Goal: Information Seeking & Learning: Learn about a topic

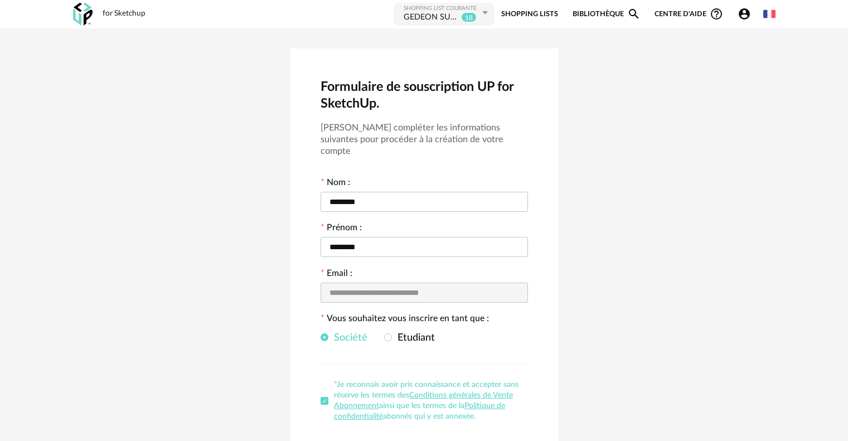
click at [742, 16] on icon "Account Circle icon" at bounding box center [744, 13] width 13 height 13
drag, startPoint x: 620, startPoint y: 104, endPoint x: 575, endPoint y: 58, distance: 64.3
click at [616, 96] on div "**********" at bounding box center [424, 270] width 848 height 485
click at [446, 8] on div "Shopping List courante" at bounding box center [442, 8] width 76 height 7
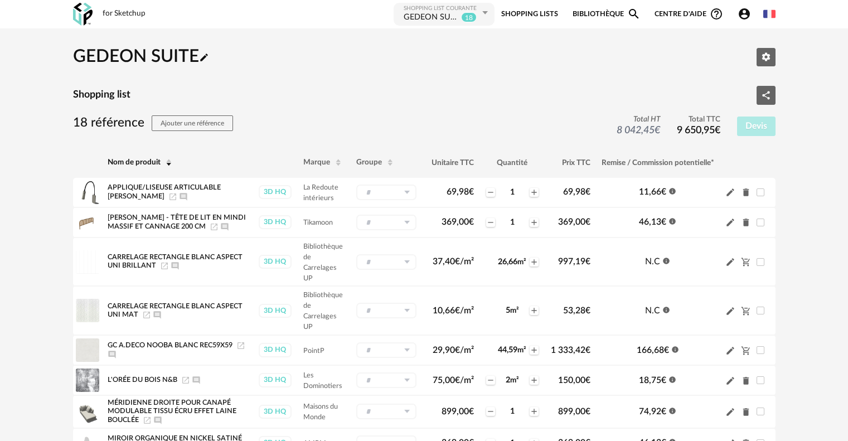
click at [606, 12] on link "Bibliothèque Magnify icon" at bounding box center [607, 14] width 68 height 25
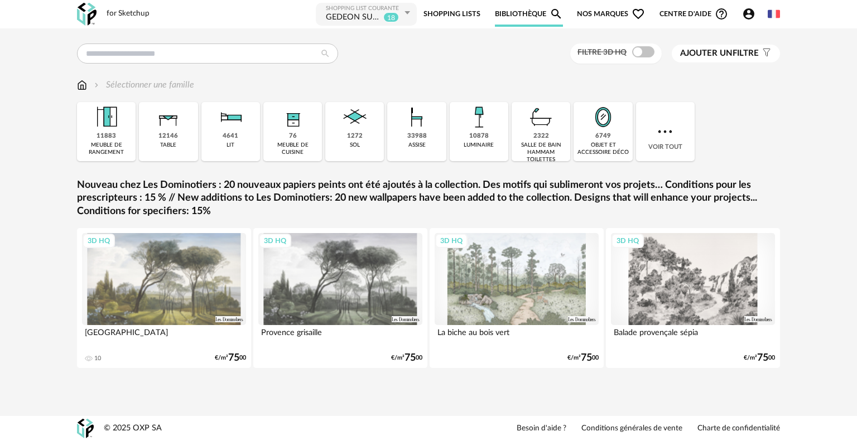
click at [394, 13] on sup "18" at bounding box center [391, 17] width 16 height 10
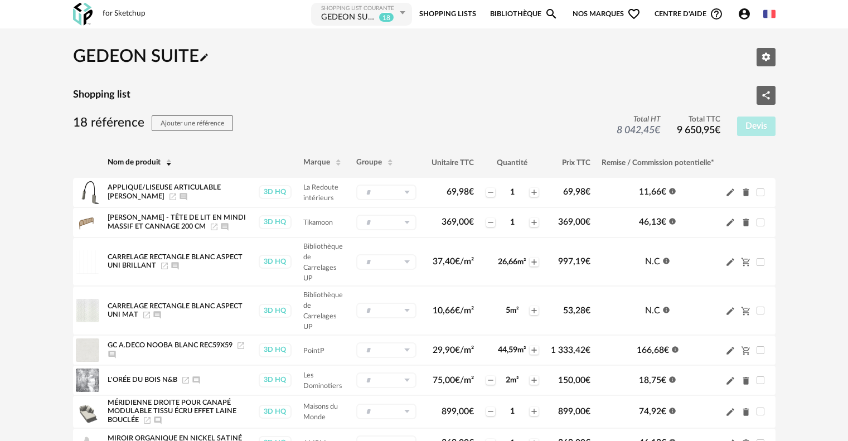
click at [408, 15] on icon at bounding box center [402, 13] width 14 height 20
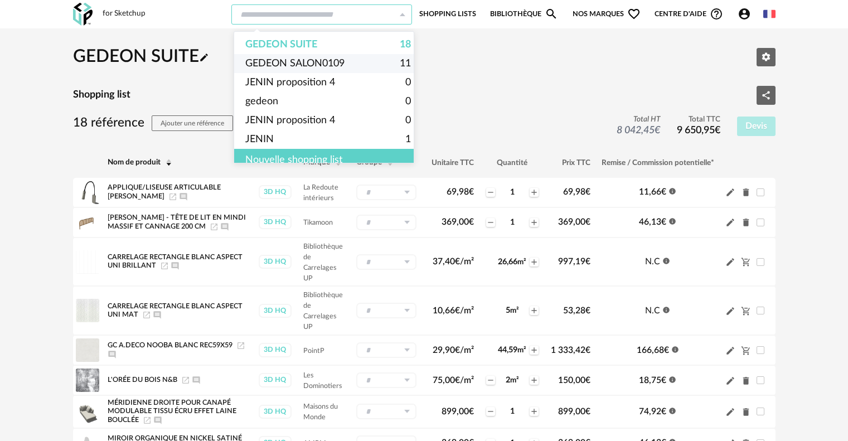
click at [342, 65] on span "GEDEON SALON0109" at bounding box center [294, 63] width 99 height 19
type input "**********"
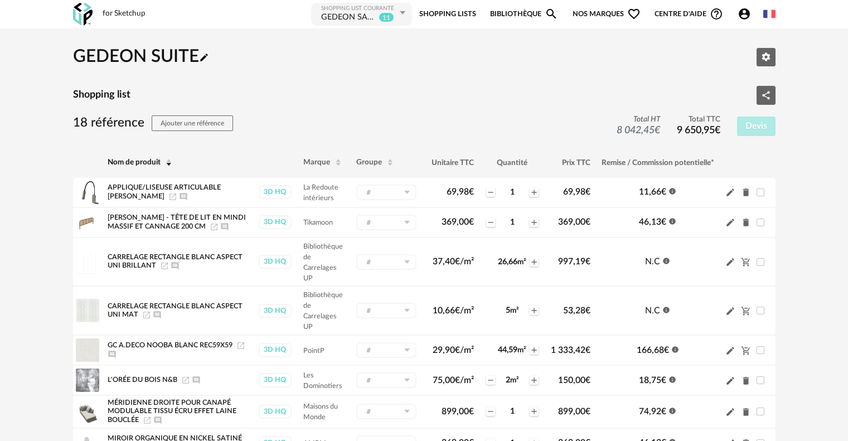
click at [516, 12] on link "Bibliothèque Magnify icon" at bounding box center [524, 14] width 68 height 25
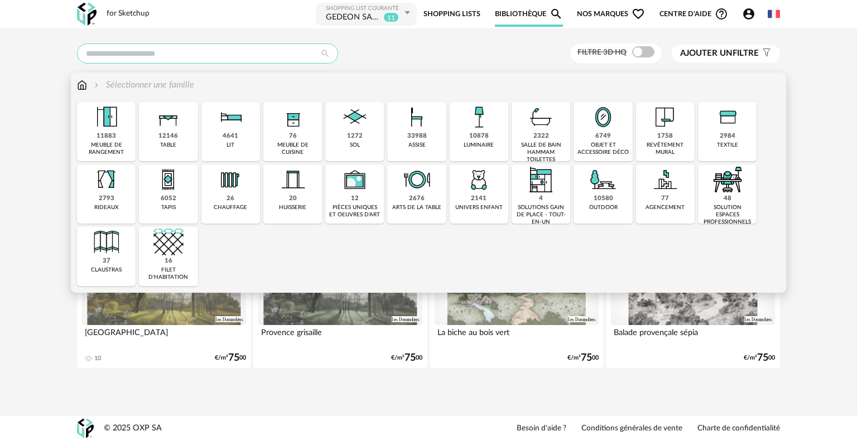
click at [157, 55] on input "text" at bounding box center [207, 53] width 261 height 20
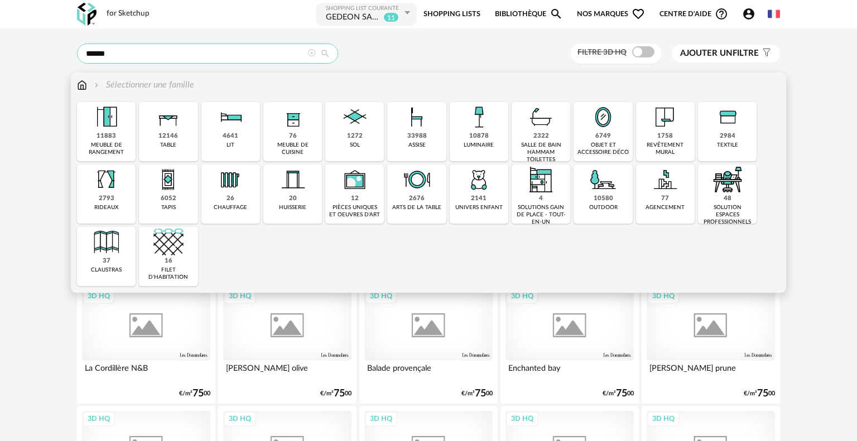
type input "******"
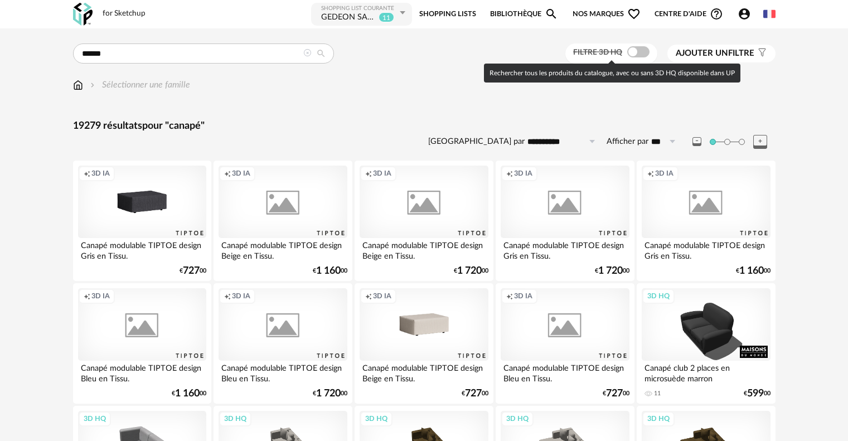
click at [634, 52] on span at bounding box center [638, 51] width 22 height 11
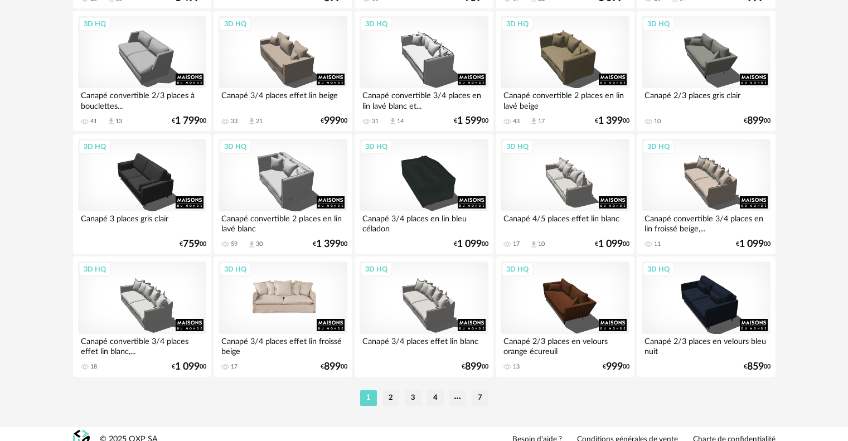
scroll to position [2247, 0]
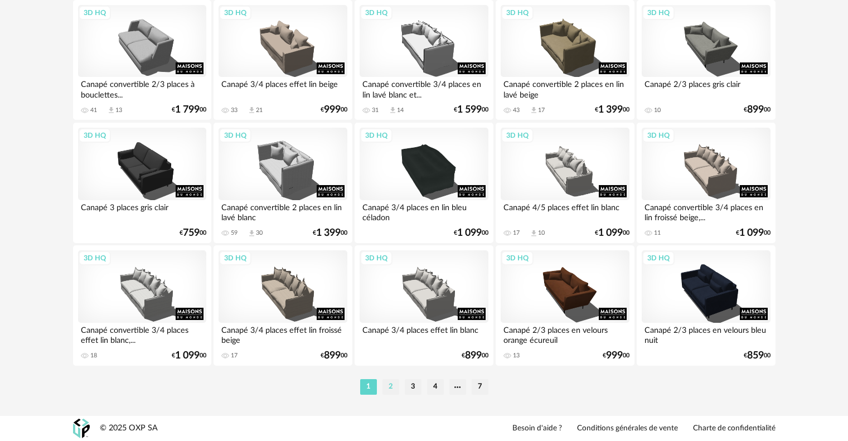
click at [392, 386] on li "2" at bounding box center [391, 387] width 17 height 16
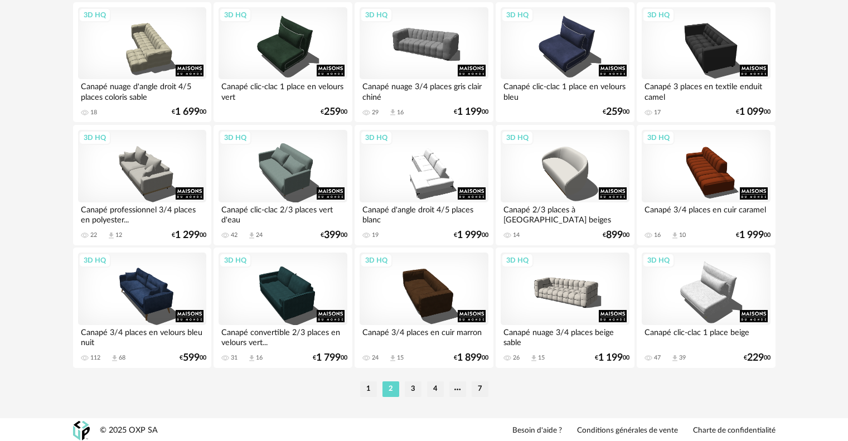
scroll to position [2247, 0]
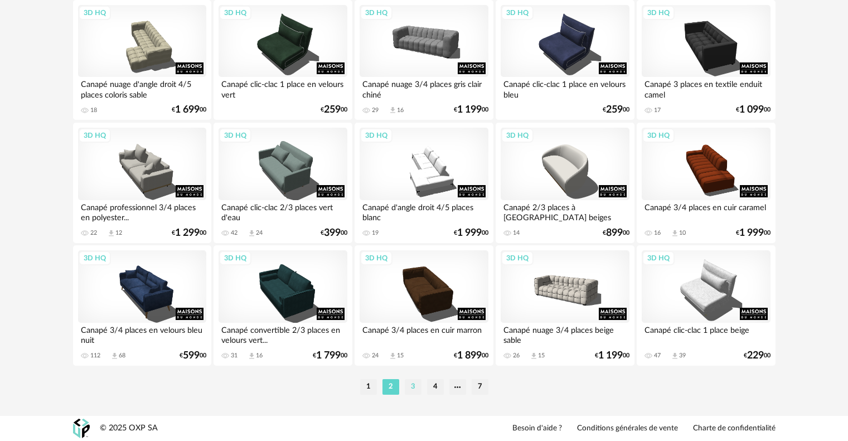
click at [409, 392] on li "3" at bounding box center [413, 387] width 17 height 16
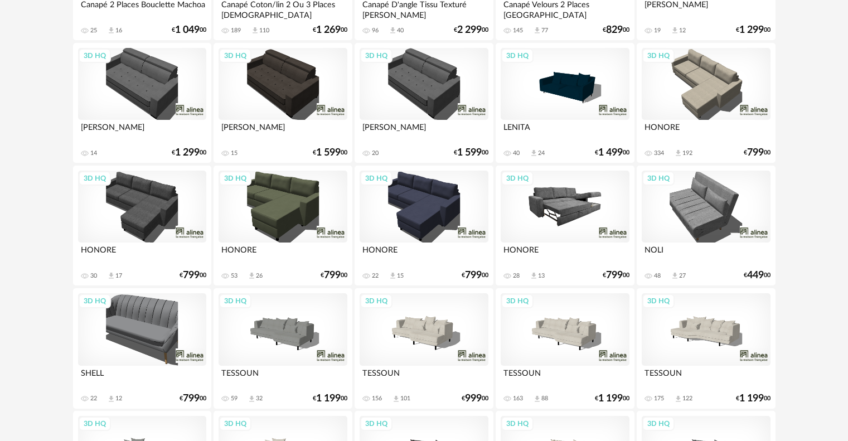
scroll to position [2247, 0]
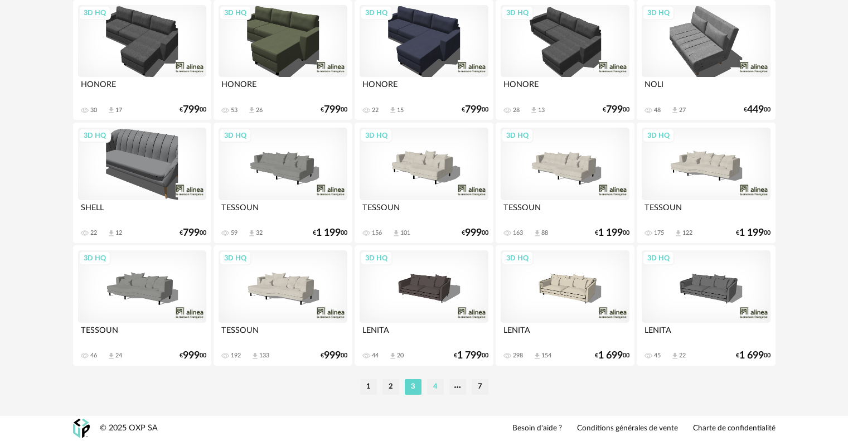
click at [436, 383] on li "4" at bounding box center [435, 387] width 17 height 16
